Goal: Information Seeking & Learning: Find specific fact

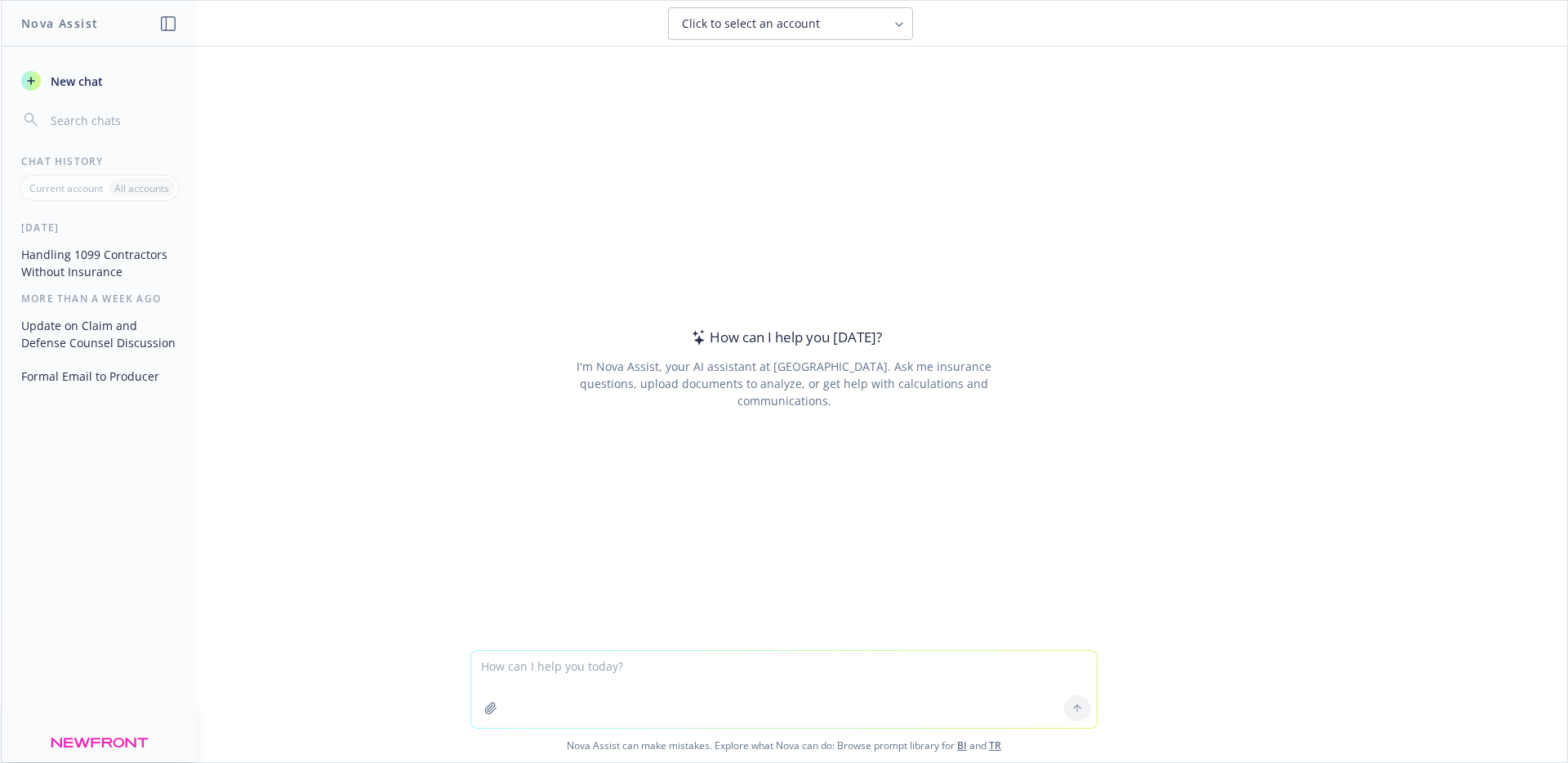
click at [803, 675] on textarea at bounding box center [783, 689] width 625 height 77
type textarea "for a work comp premium audit how many years do you need"
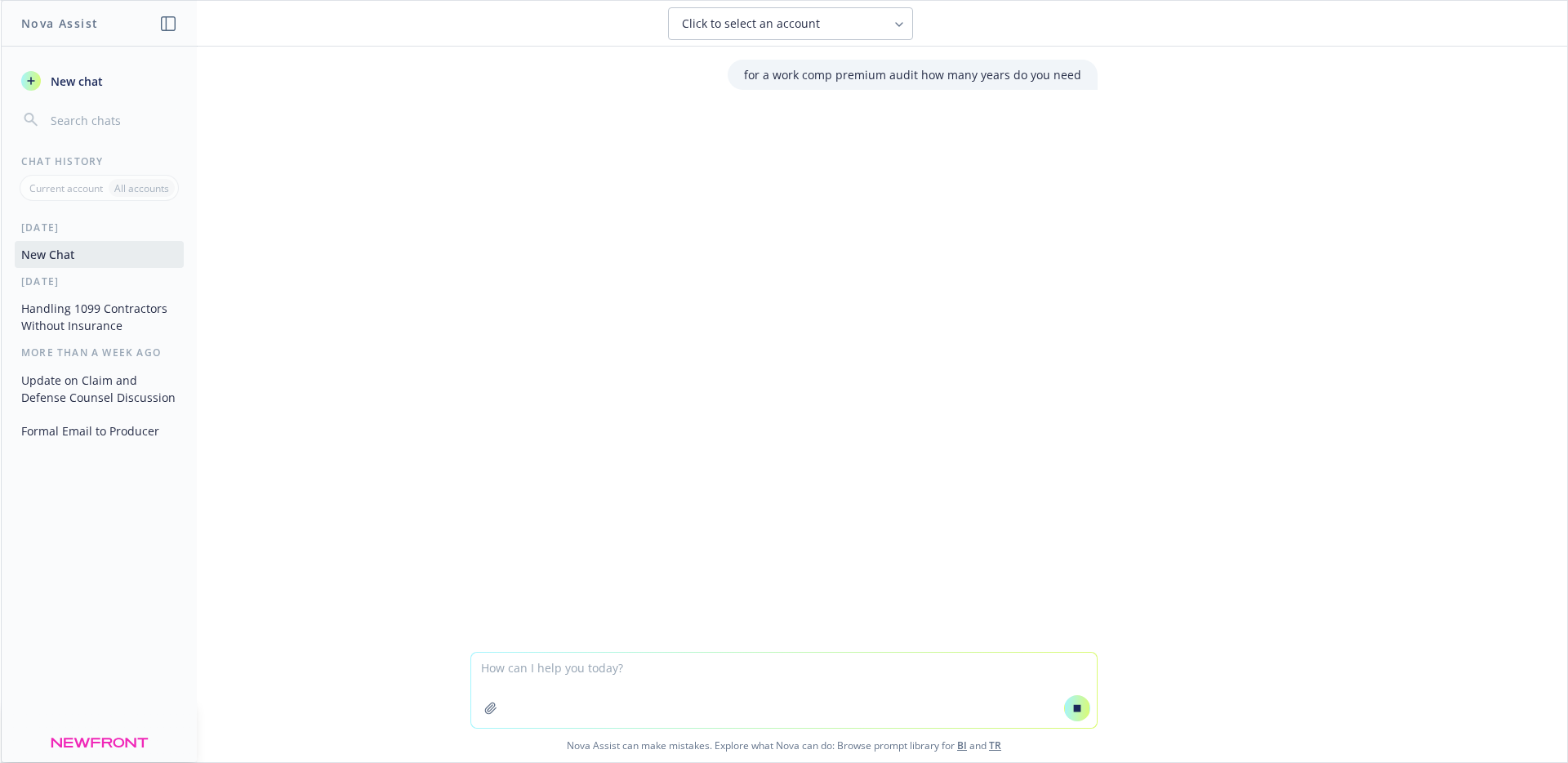
click at [620, 672] on textarea at bounding box center [783, 690] width 625 height 75
click at [758, 670] on textarea at bounding box center [783, 690] width 625 height 75
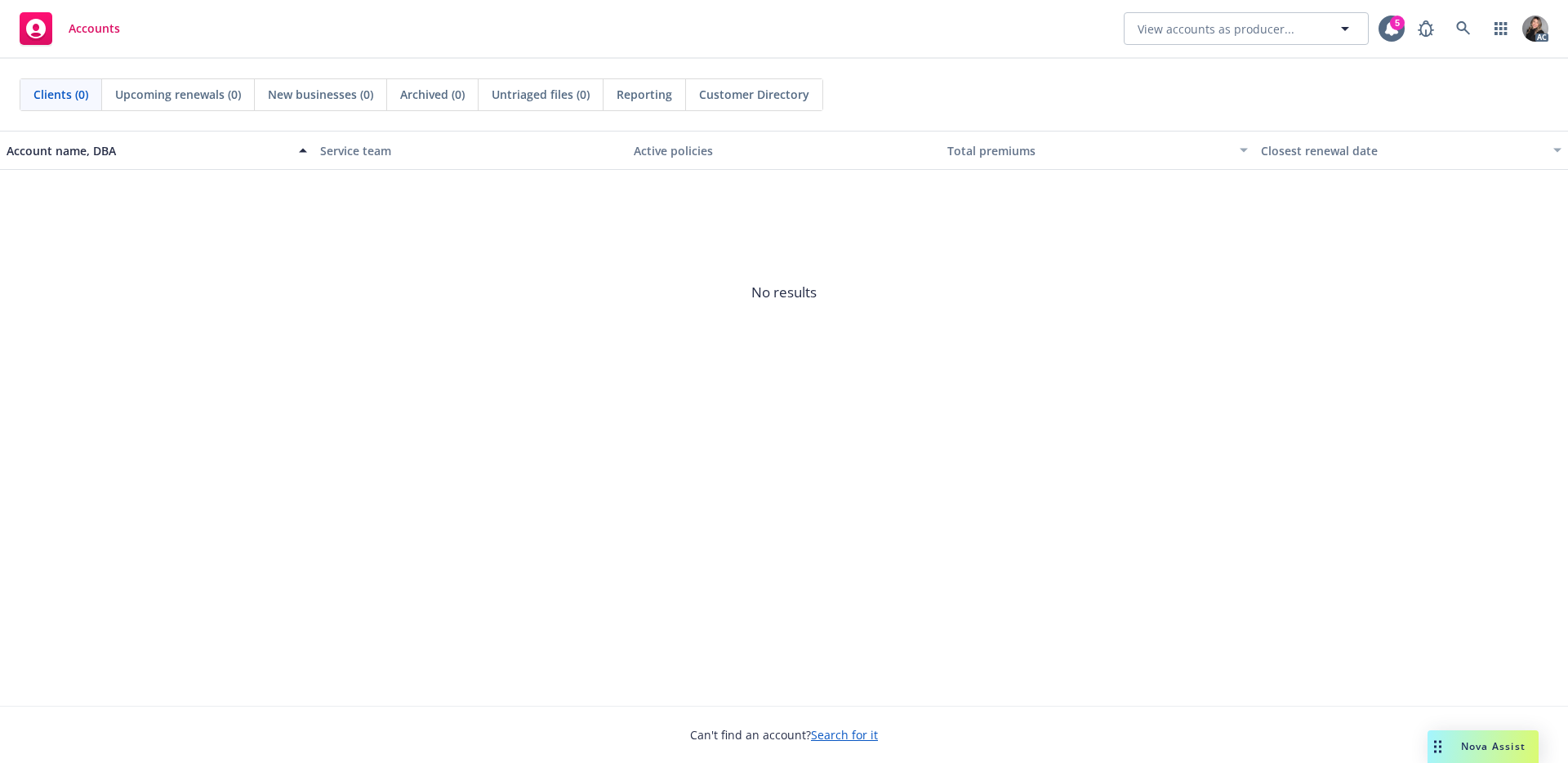
click at [773, 31] on div "Accounts View accounts as producer... 5 AC" at bounding box center [784, 29] width 1568 height 59
click at [1473, 26] on link at bounding box center [1463, 28] width 33 height 33
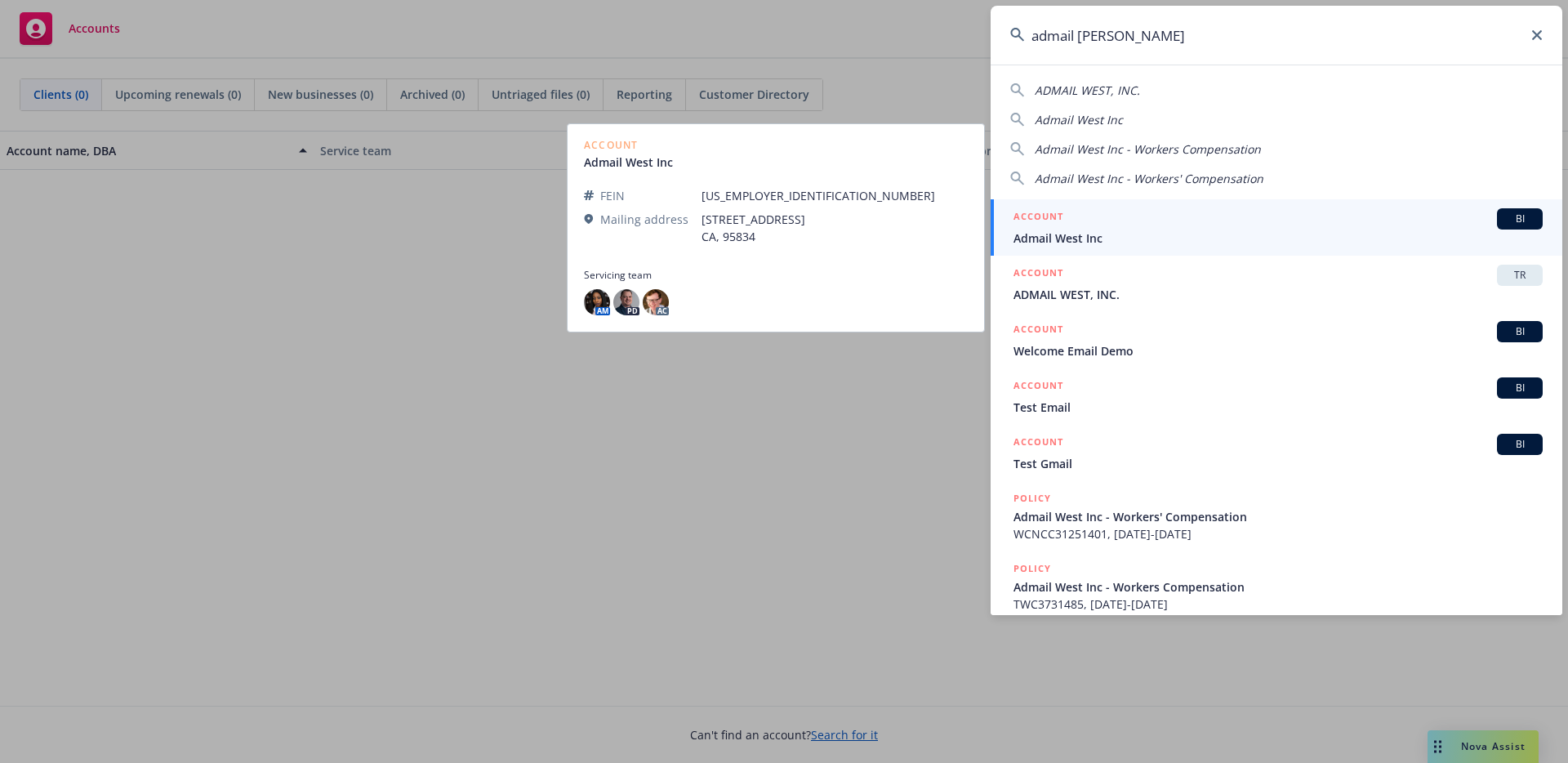
type input "admail wes"
click at [1116, 233] on span "Admail West Inc" at bounding box center [1278, 237] width 529 height 17
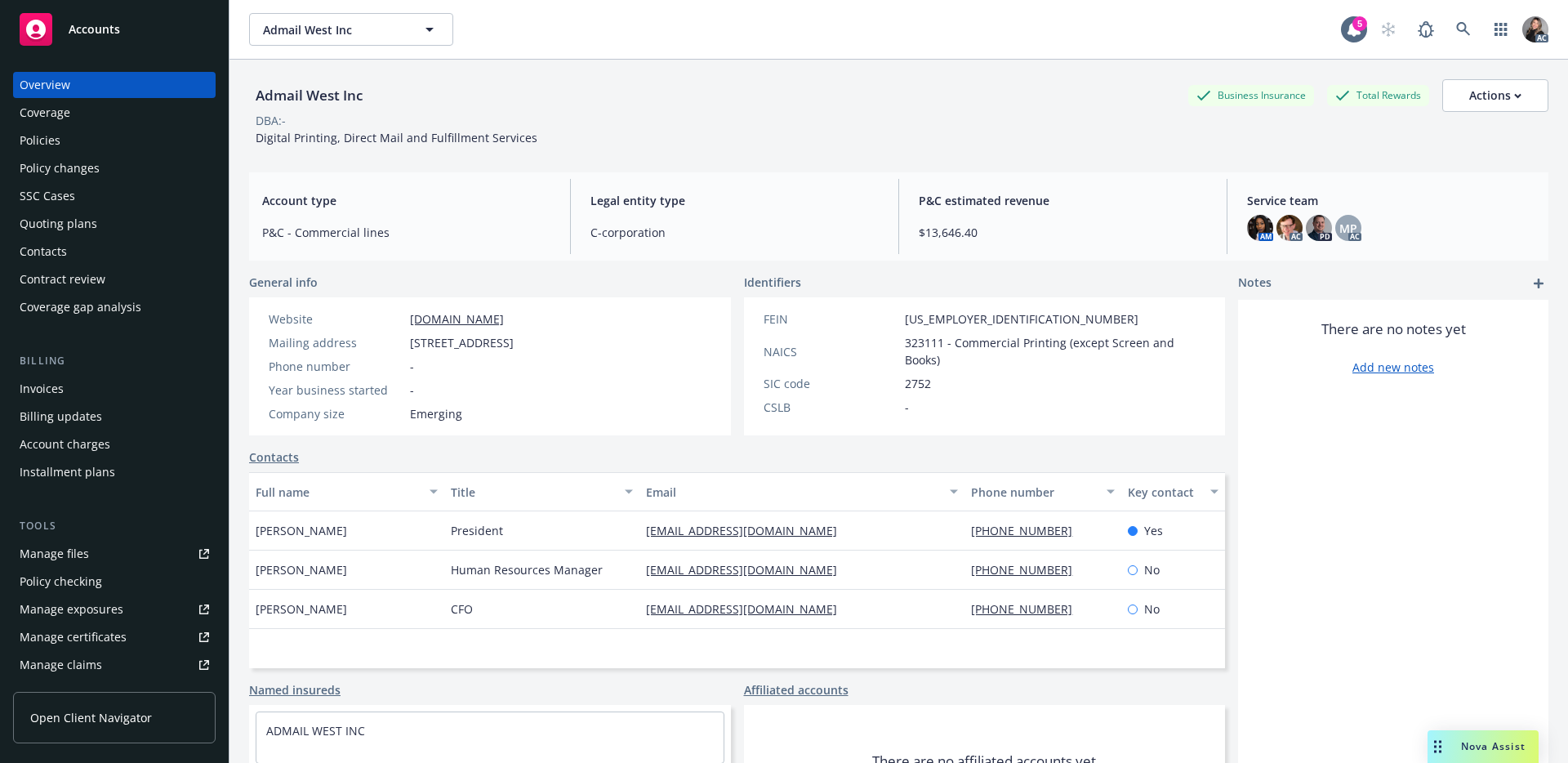
click at [83, 661] on div "Manage claims" at bounding box center [61, 665] width 83 height 26
click at [514, 341] on span "4130 S Market Ct, Sacramento, CA, 95834" at bounding box center [462, 342] width 104 height 17
drag, startPoint x: 642, startPoint y: 340, endPoint x: 410, endPoint y: 347, distance: 232.1
click at [410, 347] on div "Website www.admailwest.com Mailing address 4130 S Market Ct, Sacramento, CA, 95…" at bounding box center [392, 366] width 284 height 138
click at [520, 356] on div "Website www.admailwest.com Mailing address 4130 S Market Ct, Sacramento, CA, 95…" at bounding box center [391, 366] width 258 height 112
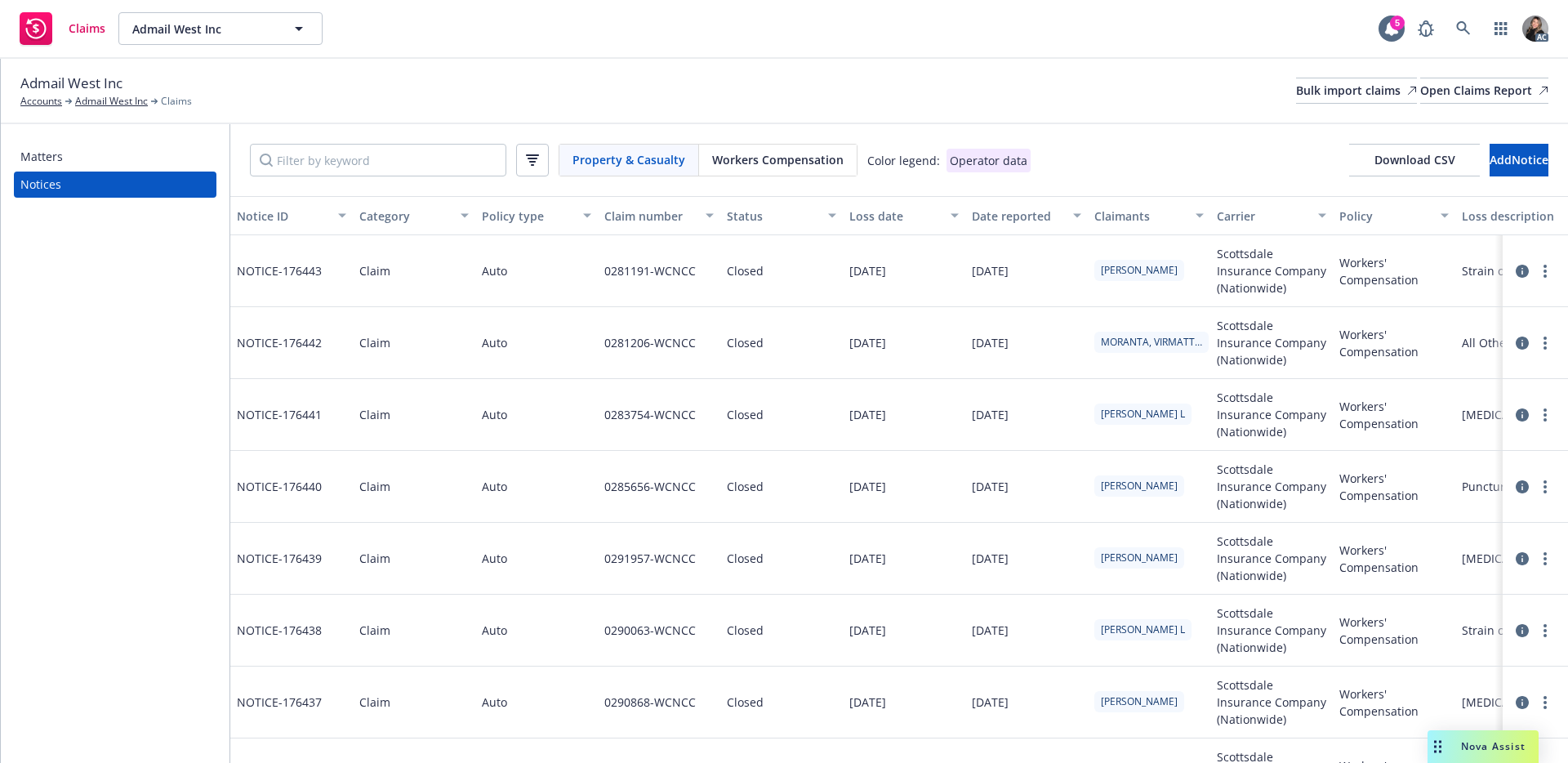
click at [796, 155] on span "Workers Compensation" at bounding box center [778, 159] width 131 height 17
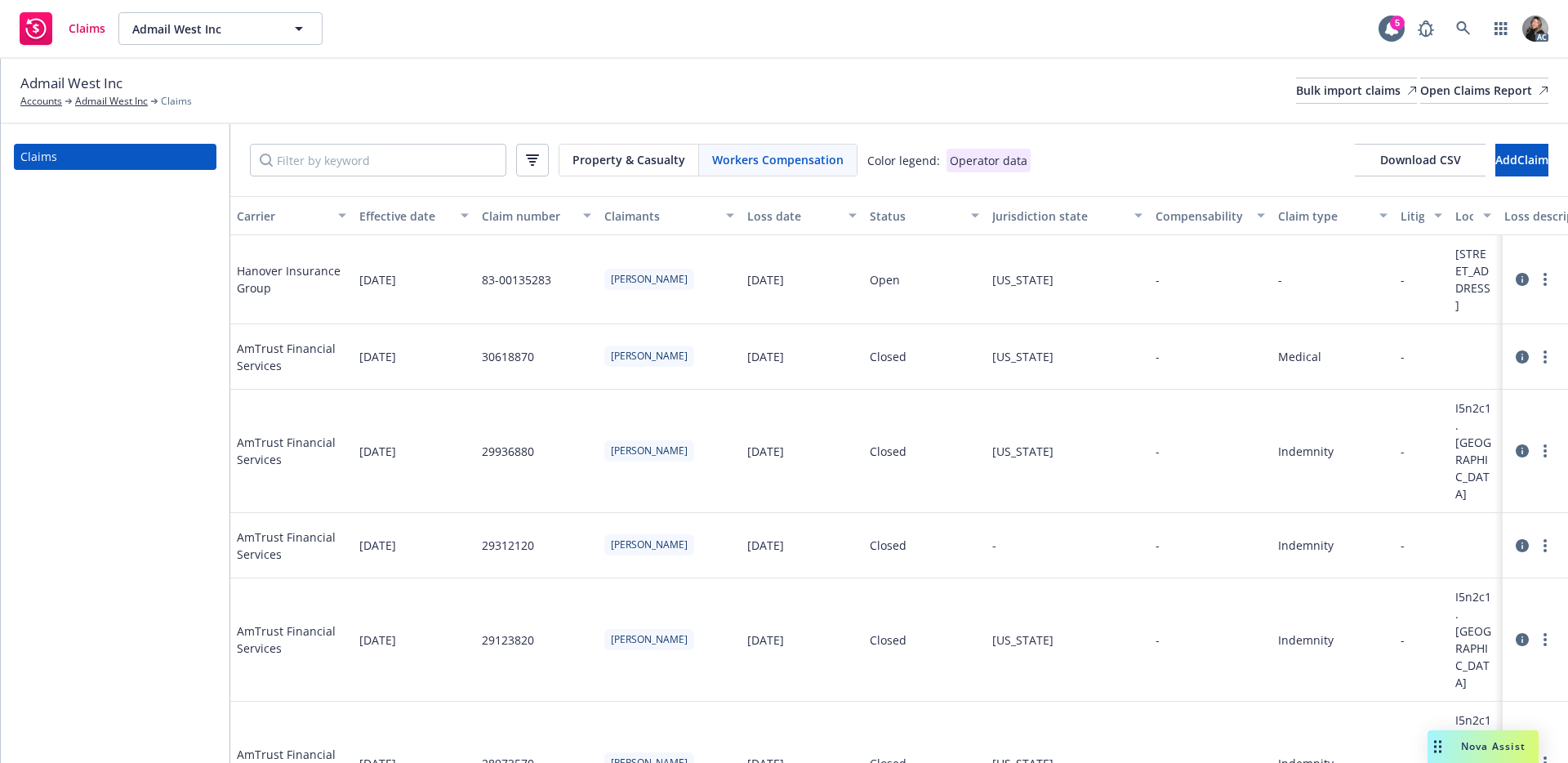
click at [891, 217] on div "Status" at bounding box center [915, 215] width 92 height 17
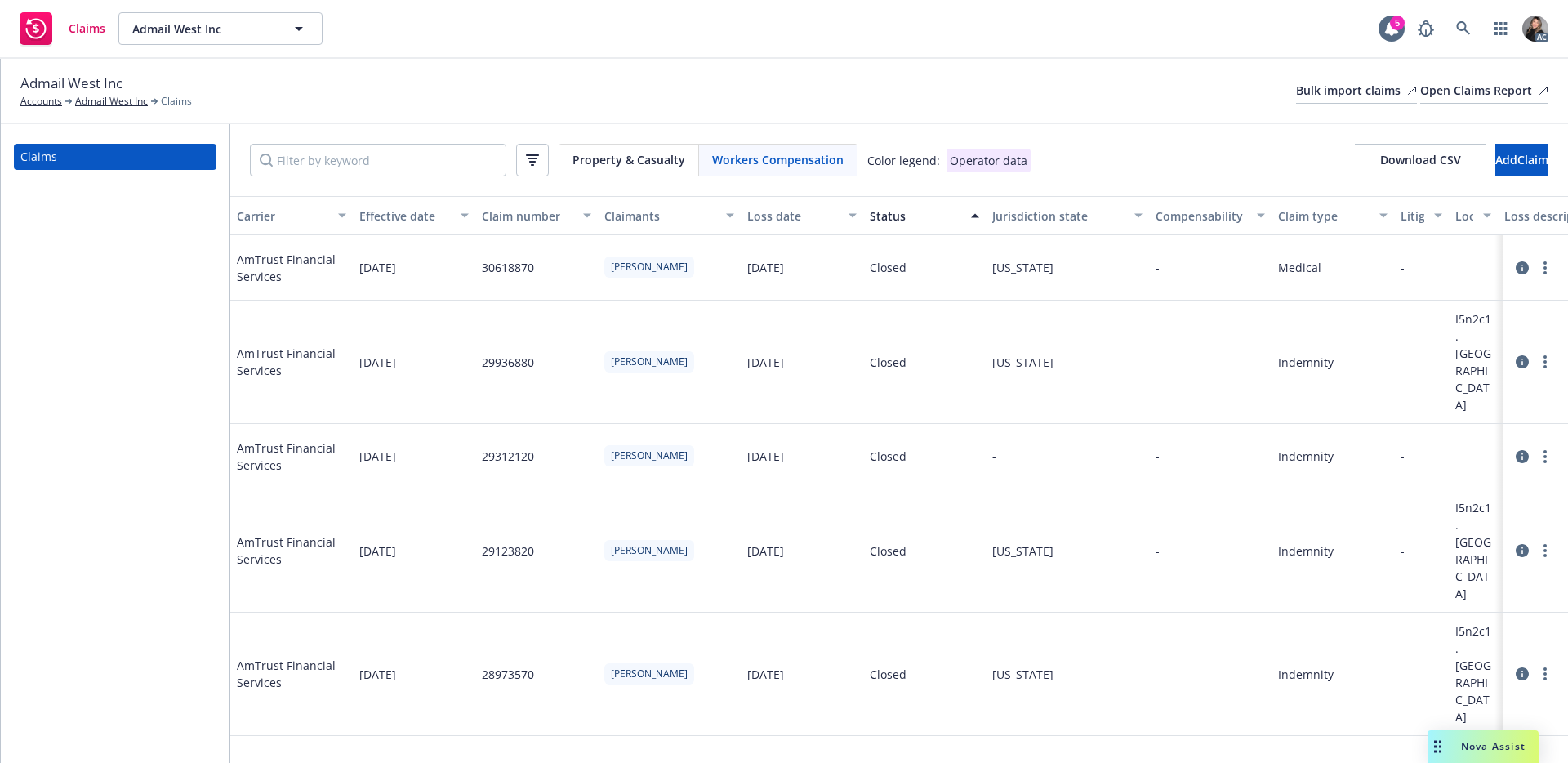
click at [891, 217] on div "Status" at bounding box center [915, 215] width 92 height 17
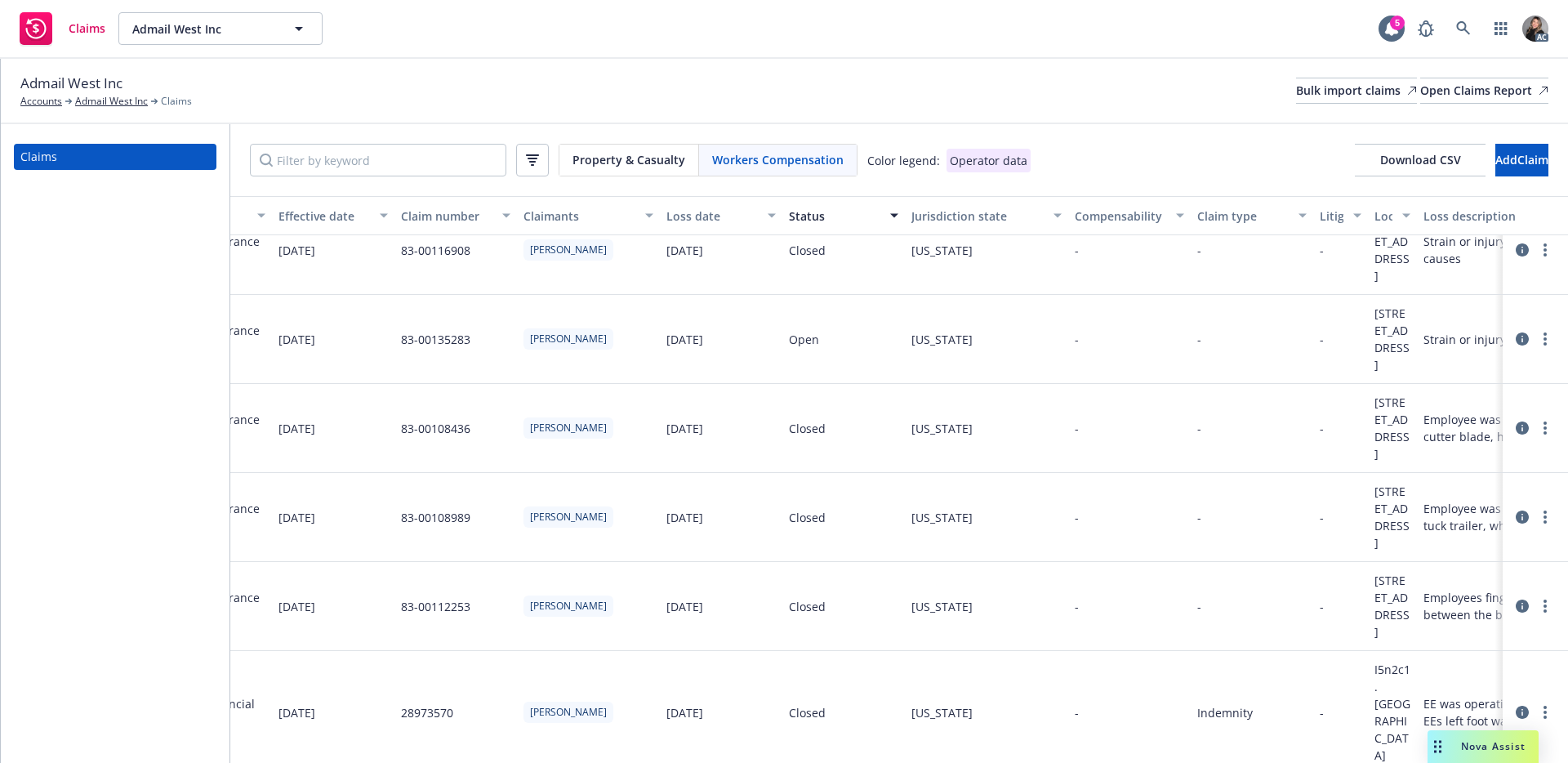
scroll to position [29, 0]
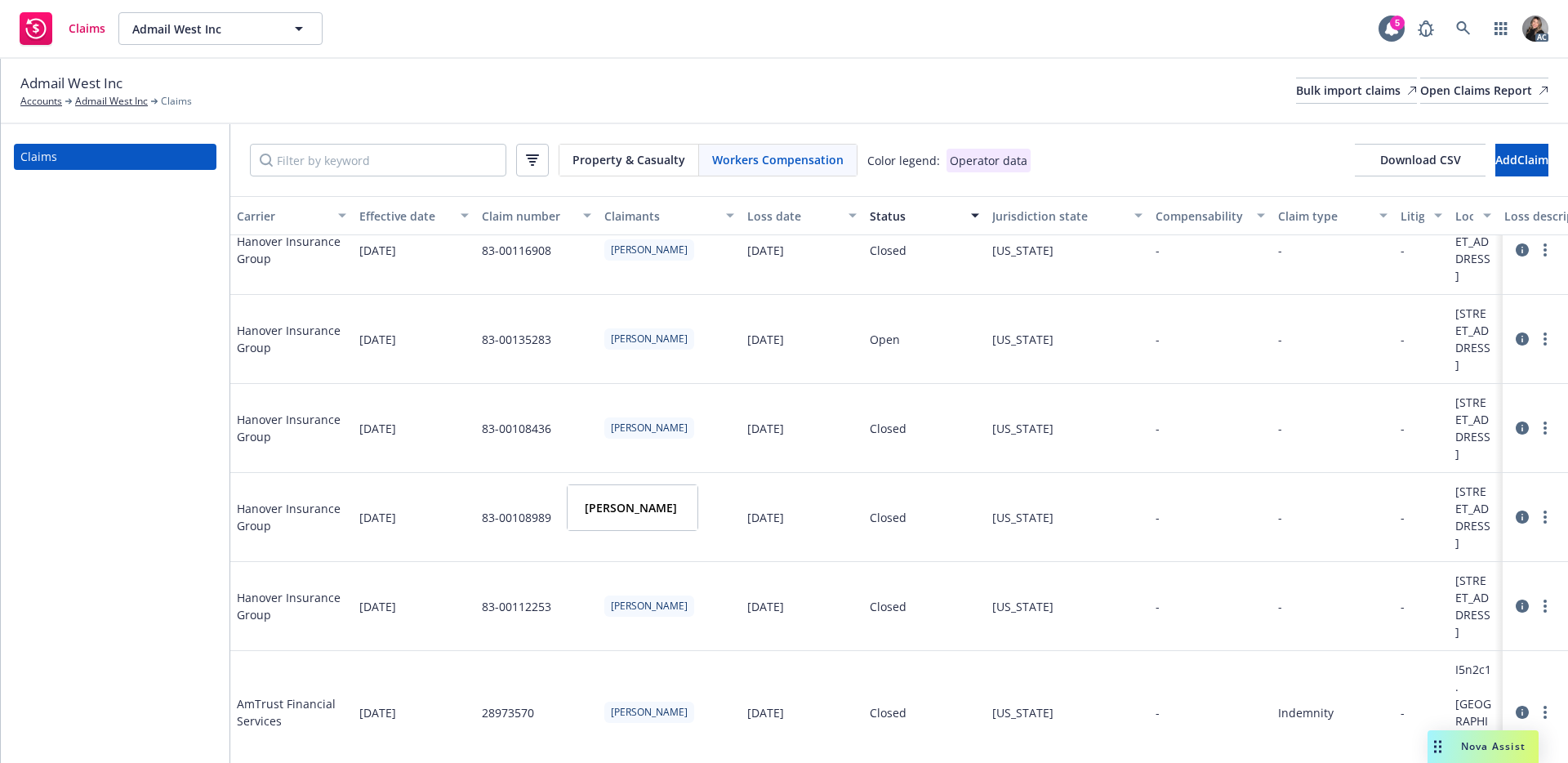
drag, startPoint x: 671, startPoint y: 467, endPoint x: 607, endPoint y: 465, distance: 64.0
click at [607, 384] on div "Brandon Ricciardi" at bounding box center [669, 339] width 143 height 89
copy span "Brandon Ricciardi"
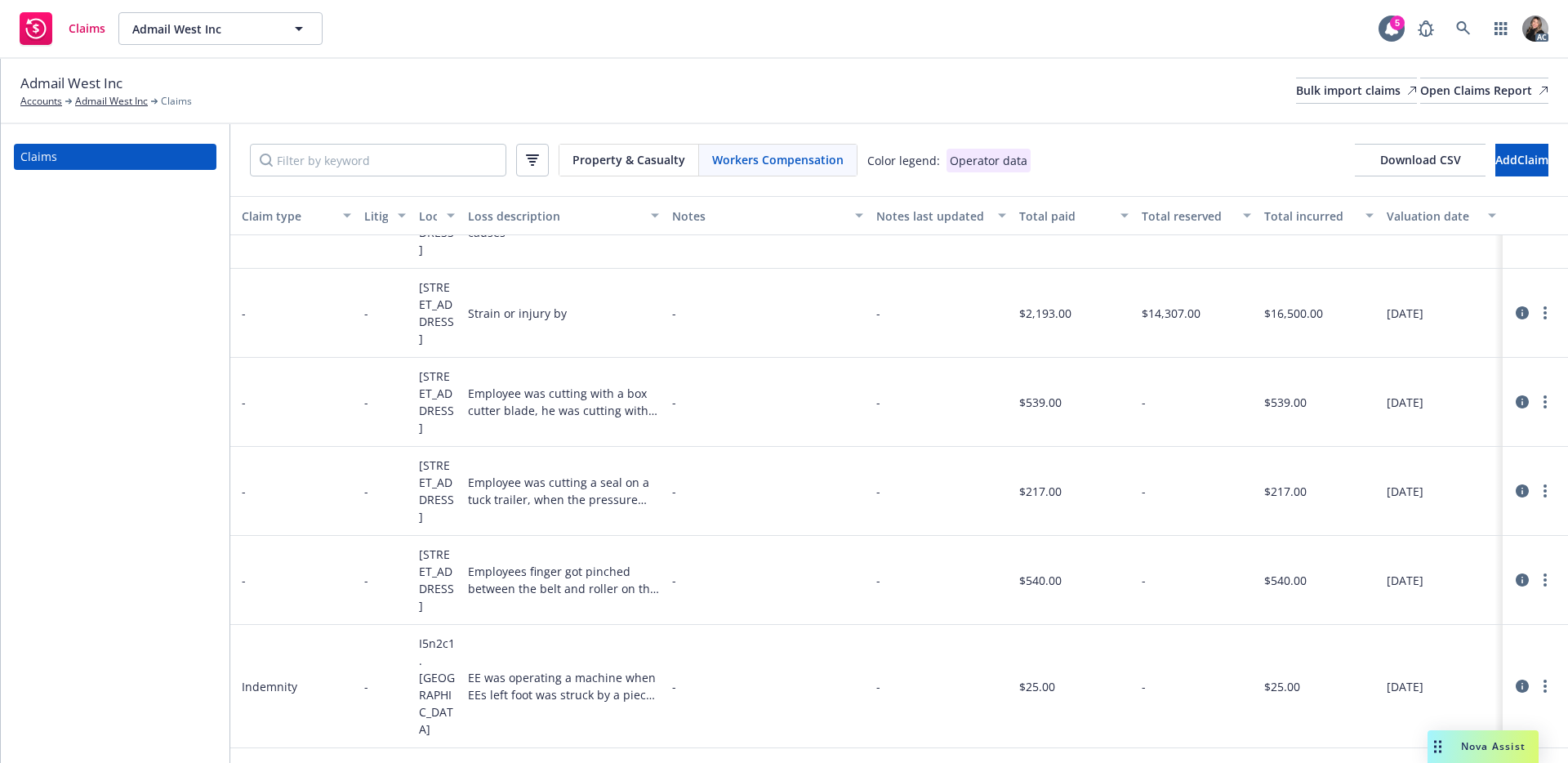
scroll to position [59, 1049]
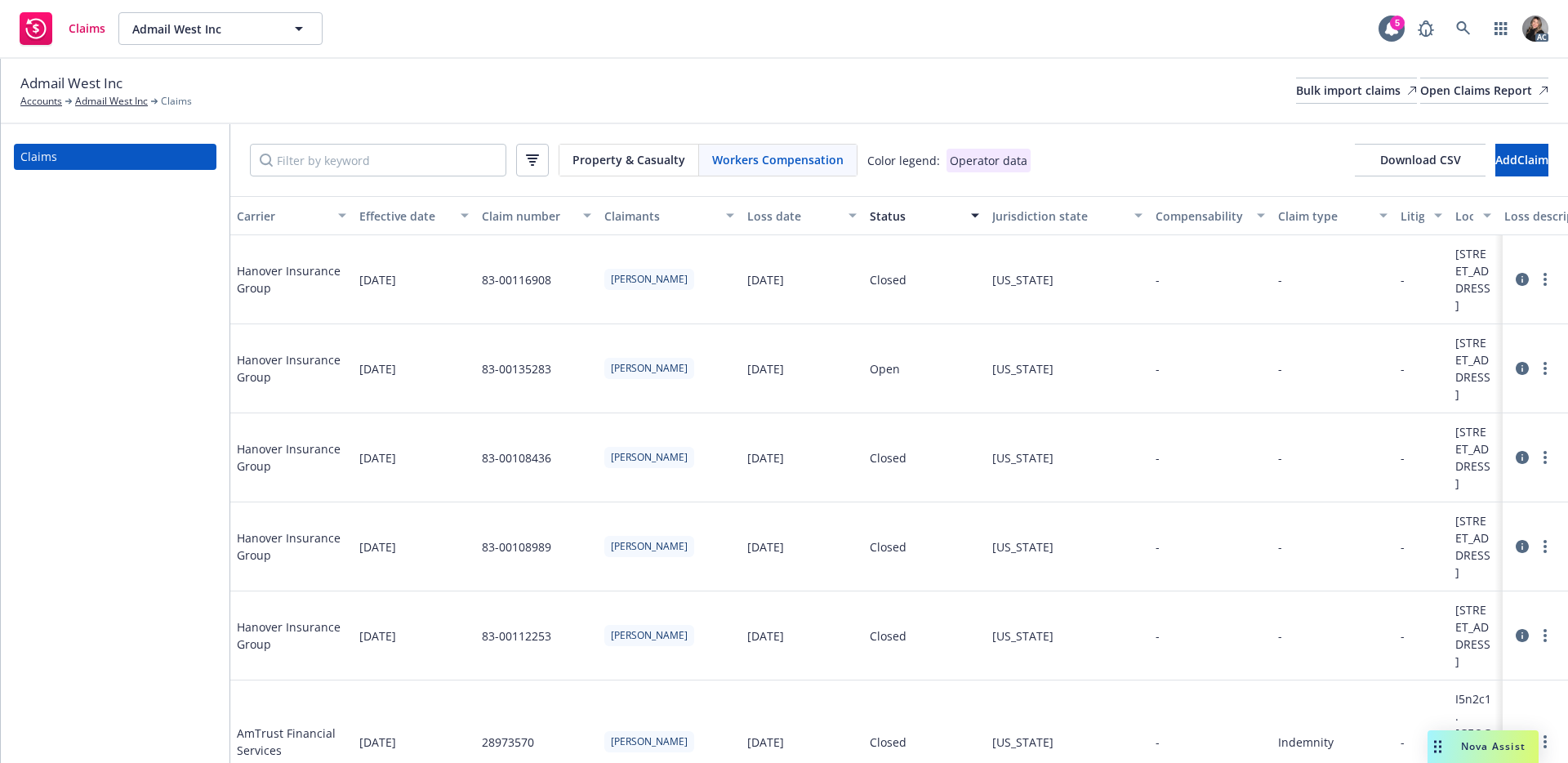
scroll to position [59, 1049]
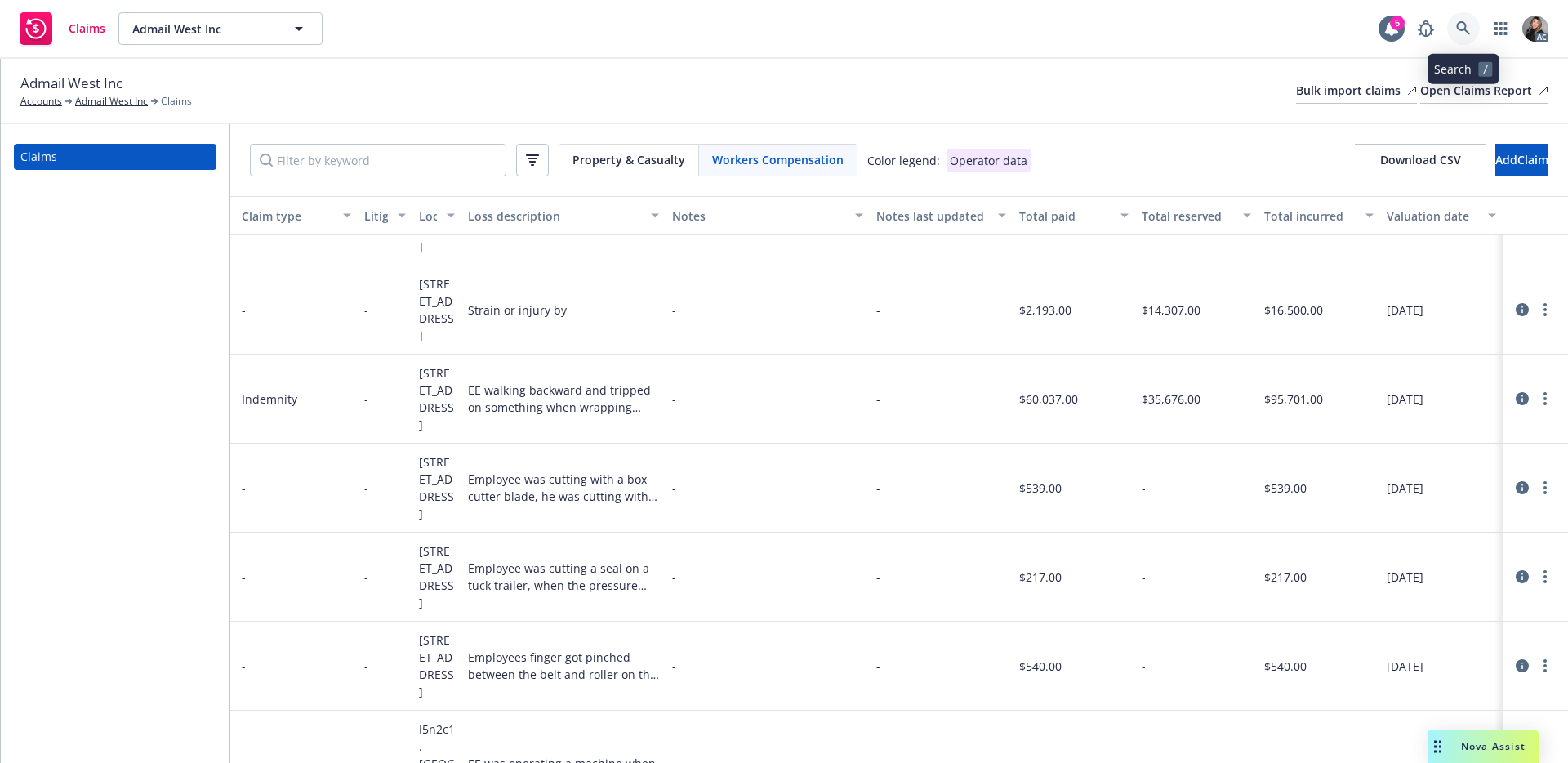
click at [1459, 35] on icon at bounding box center [1463, 28] width 15 height 15
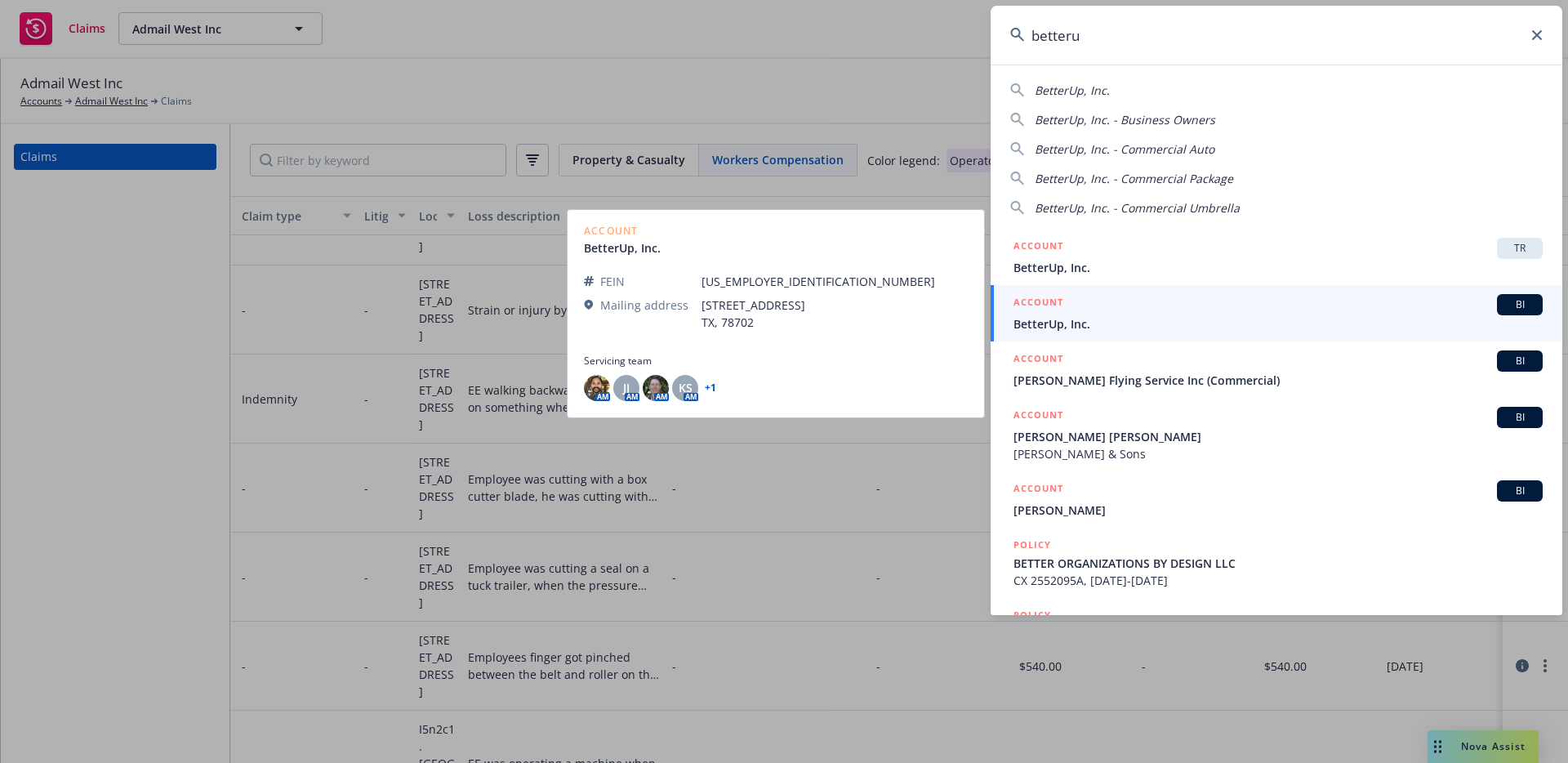
type input "betteru"
click at [1077, 306] on div "ACCOUNT BI" at bounding box center [1278, 304] width 529 height 21
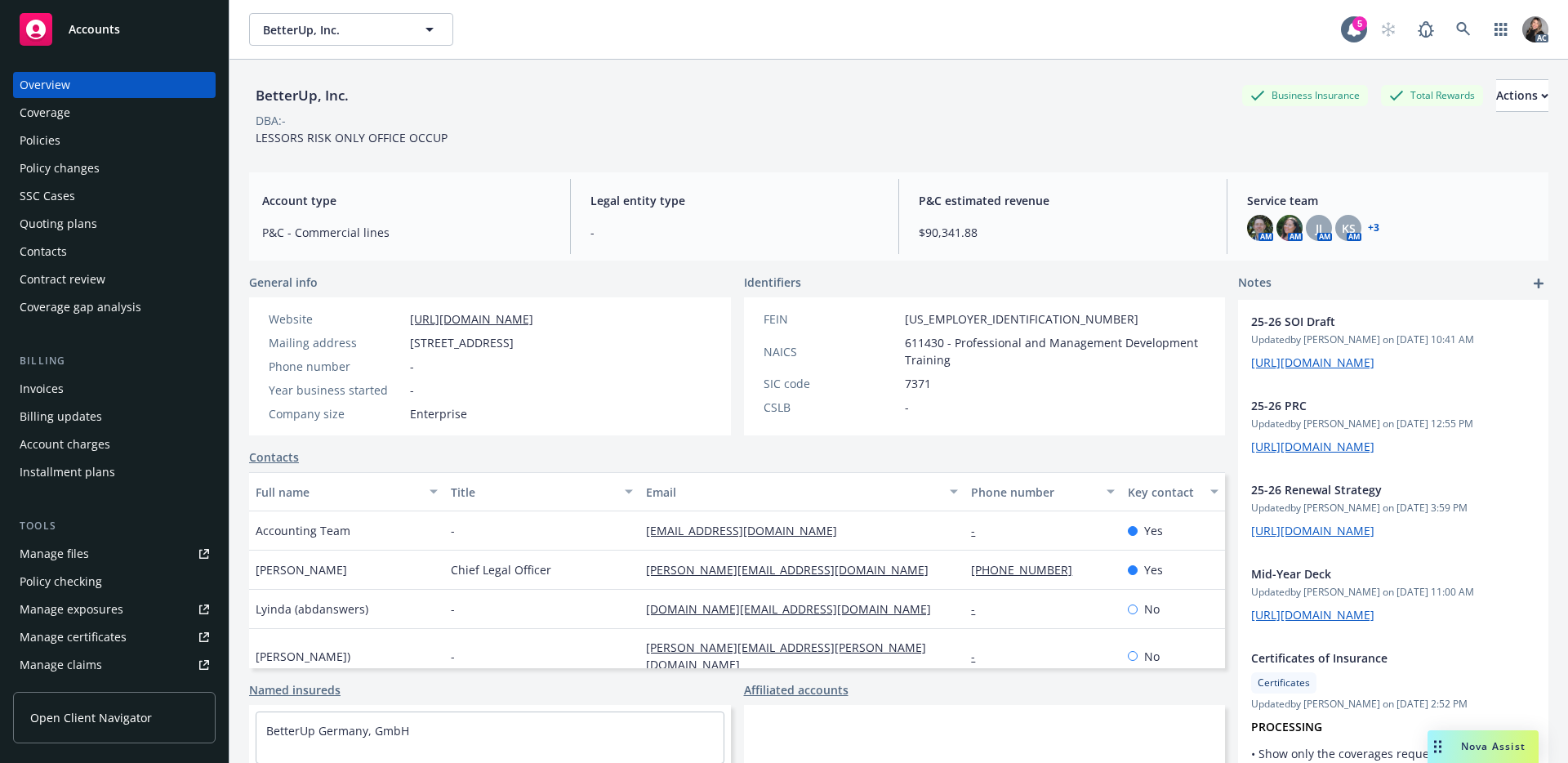
click at [116, 138] on div "Policies" at bounding box center [114, 140] width 190 height 26
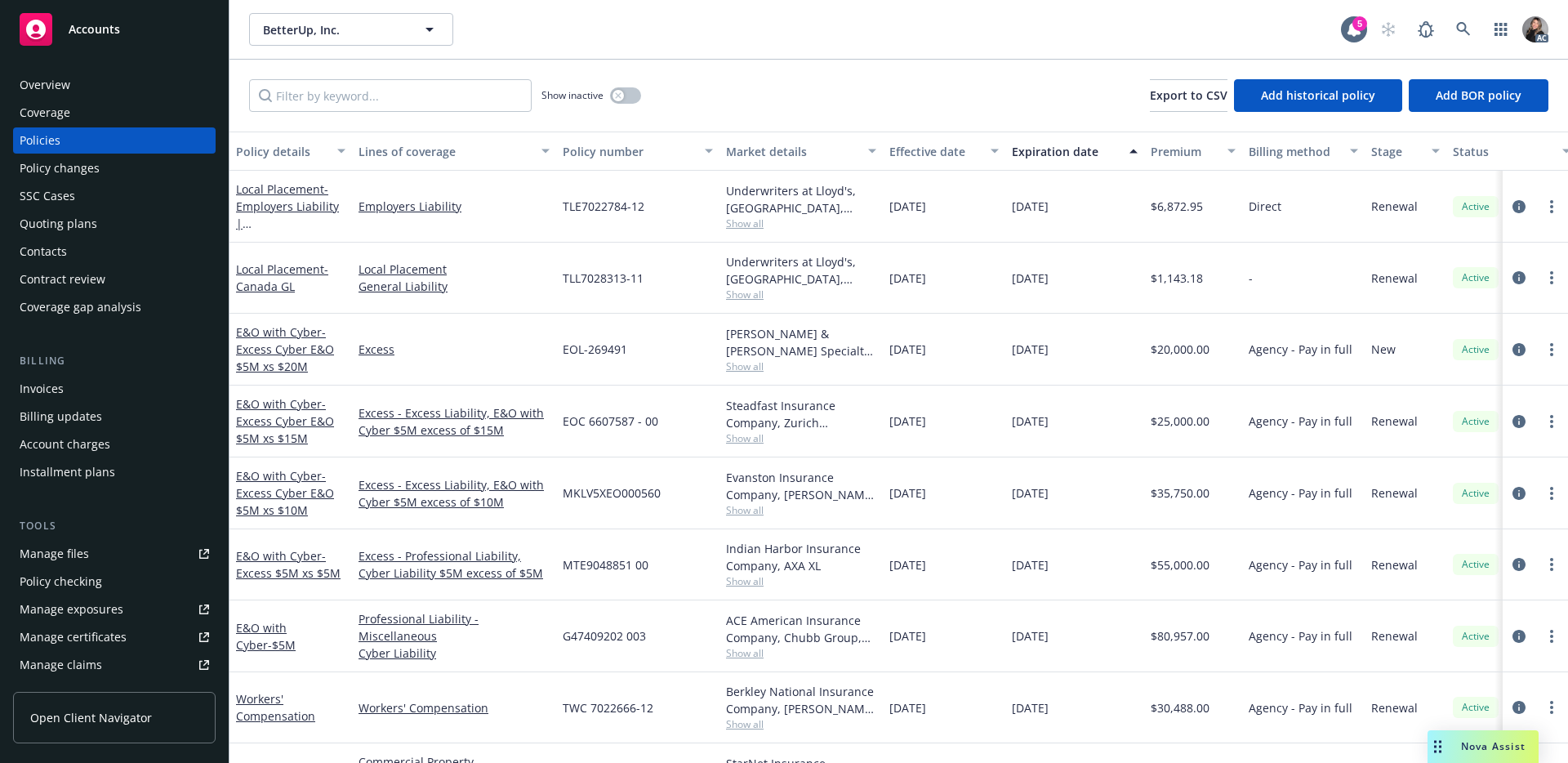
click at [93, 83] on div "Overview" at bounding box center [114, 86] width 190 height 26
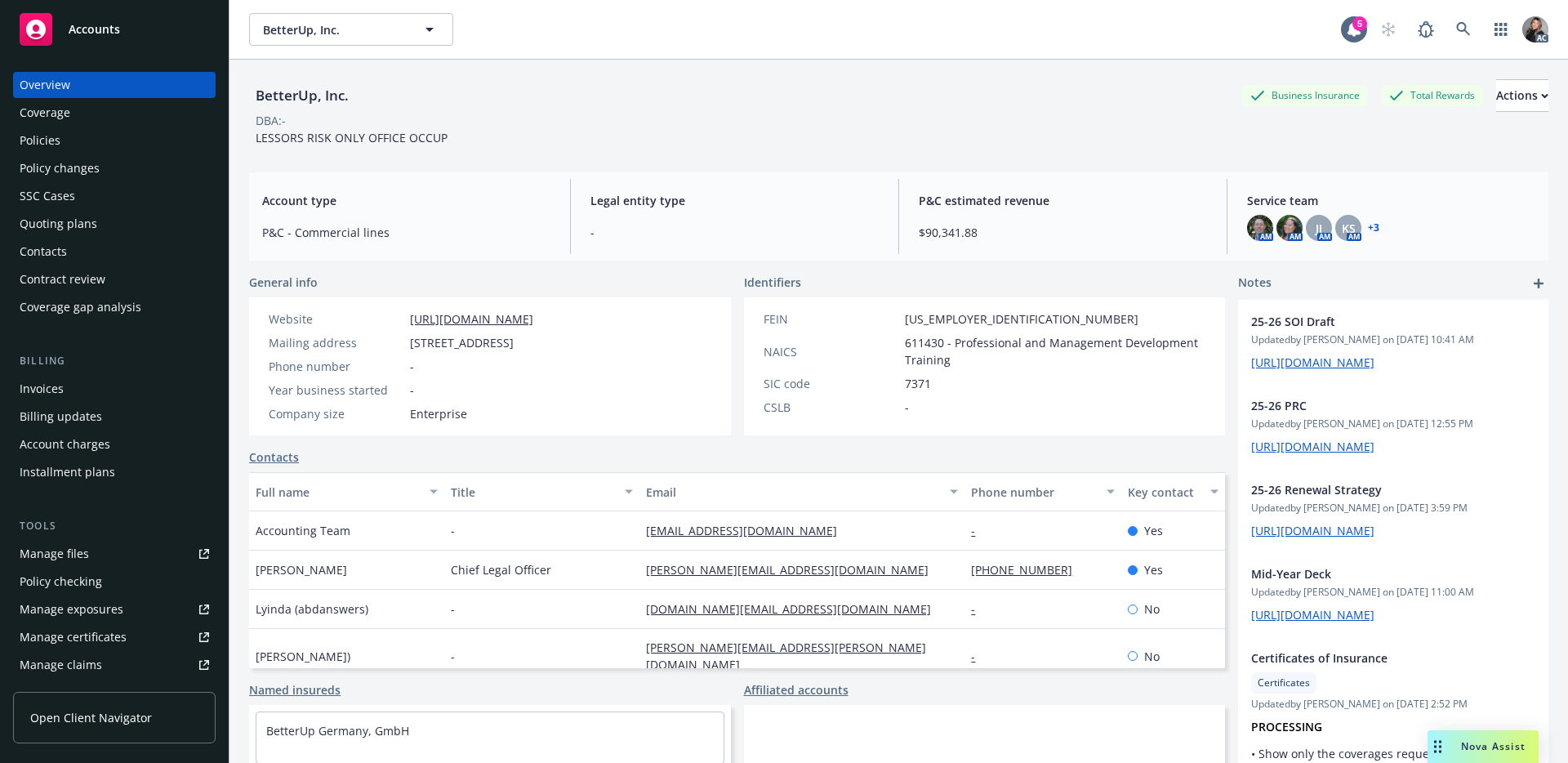
click at [1368, 227] on link "+ 3" at bounding box center [1373, 228] width 11 height 10
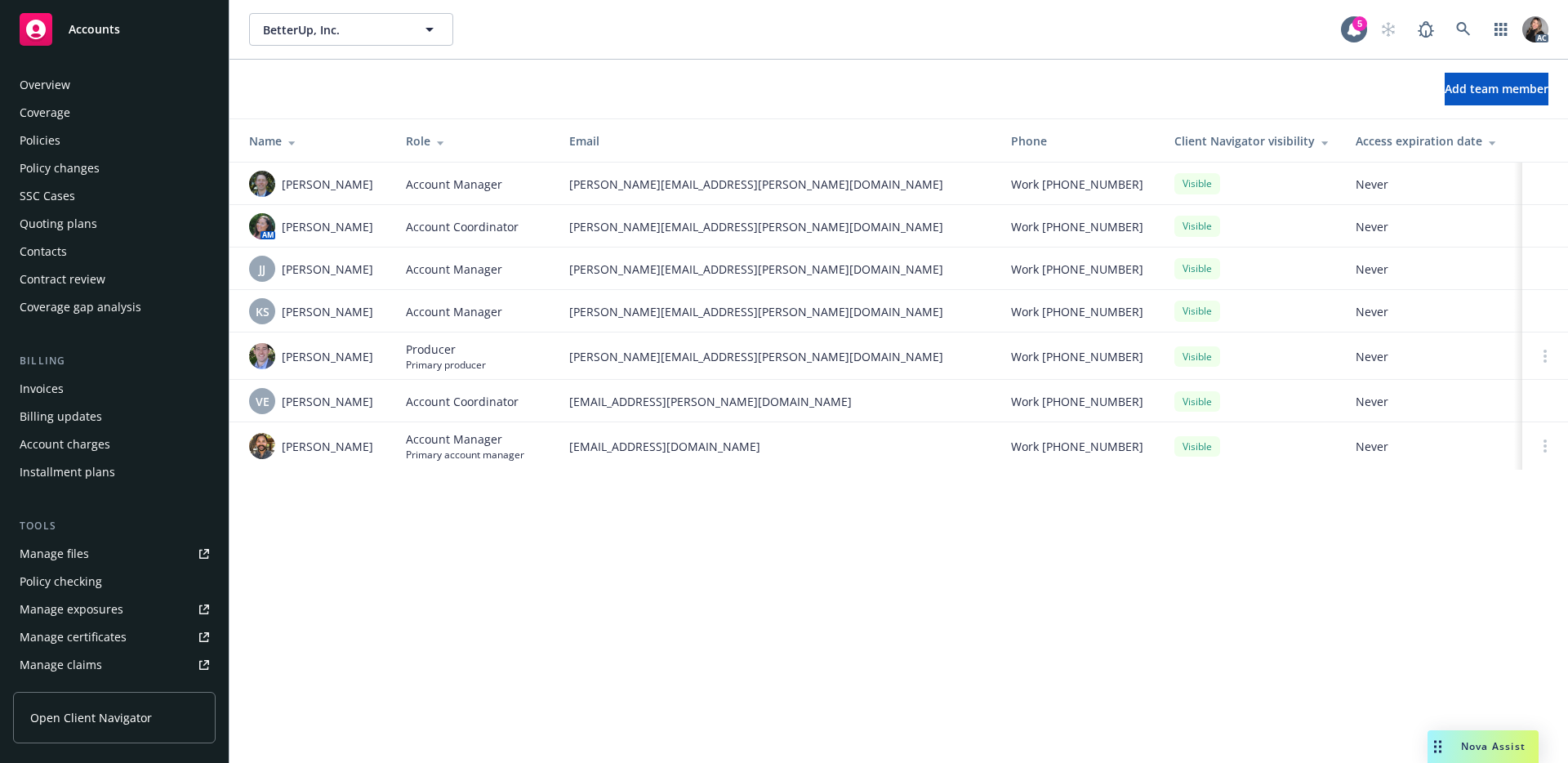
click at [49, 127] on div "Policies" at bounding box center [40, 140] width 41 height 26
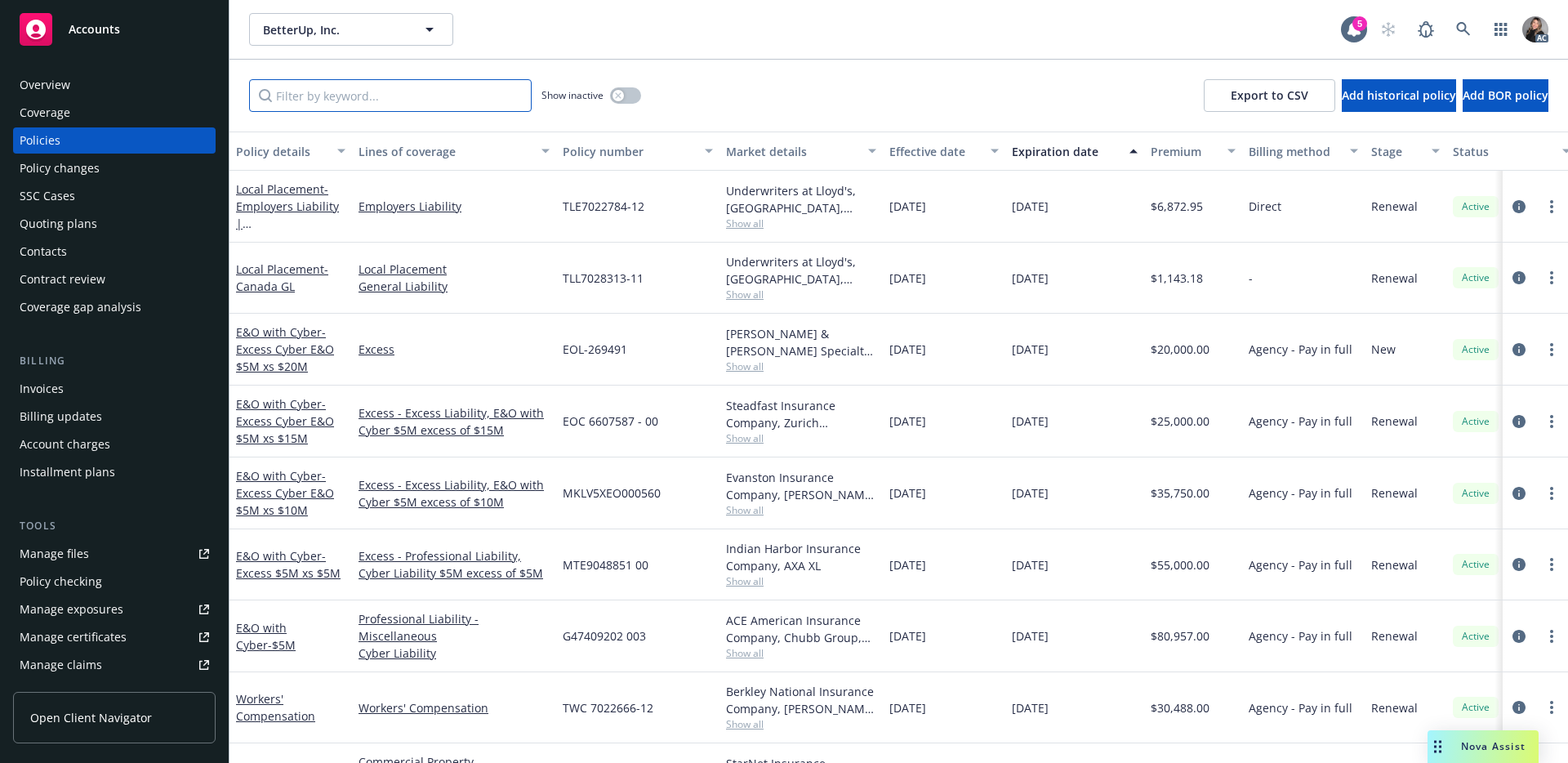
click at [465, 100] on input "Filter by keyword..." at bounding box center [391, 95] width 282 height 33
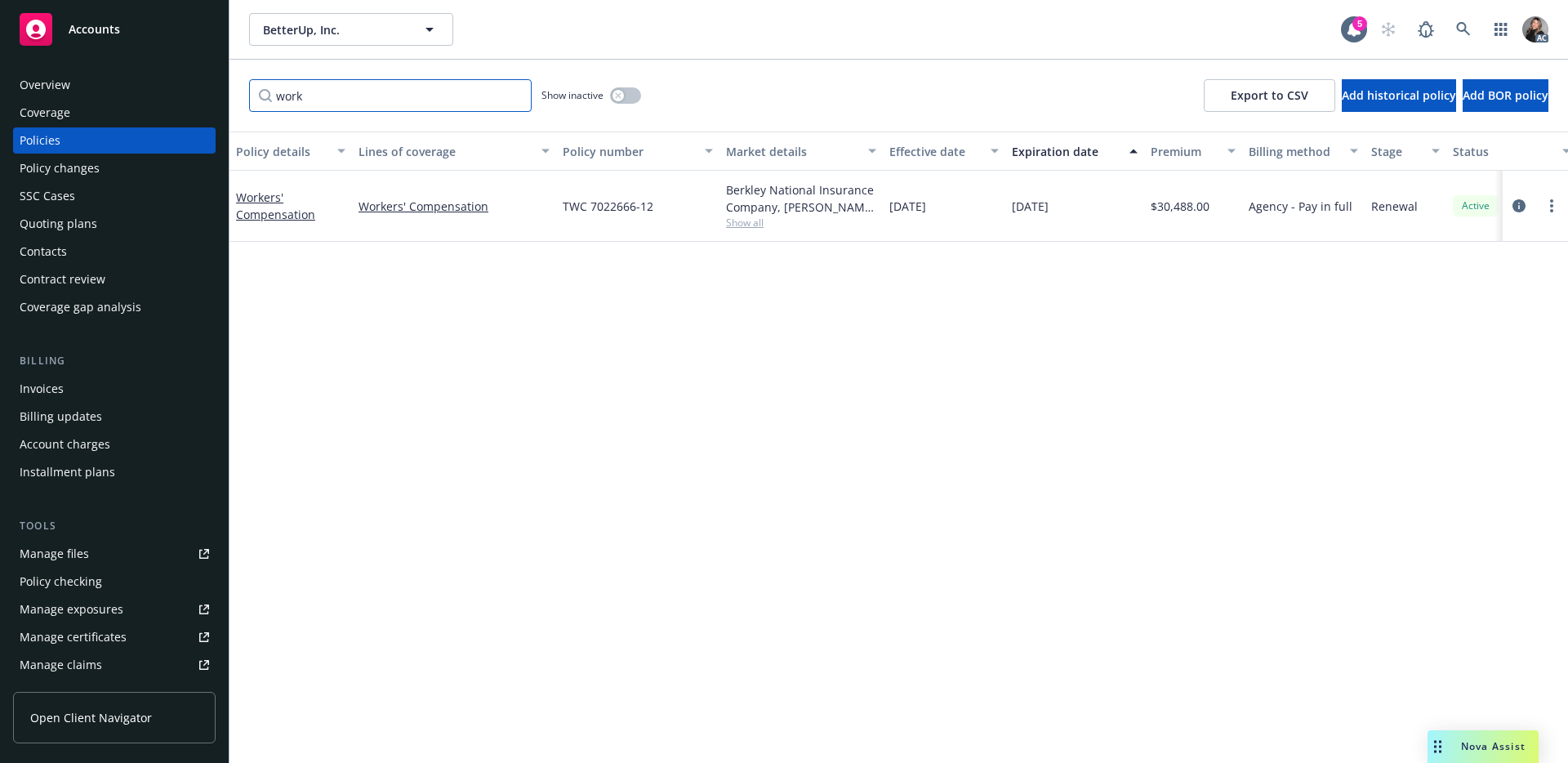
type input "work"
click at [758, 222] on span "Show all" at bounding box center [801, 223] width 150 height 14
click at [997, 319] on div "Policy details Lines of coverage Policy number Market details Effective date Ex…" at bounding box center [899, 447] width 1339 height 632
click at [49, 90] on div "Overview" at bounding box center [44, 86] width 50 height 26
